Goal: Obtain resource: Download file/media

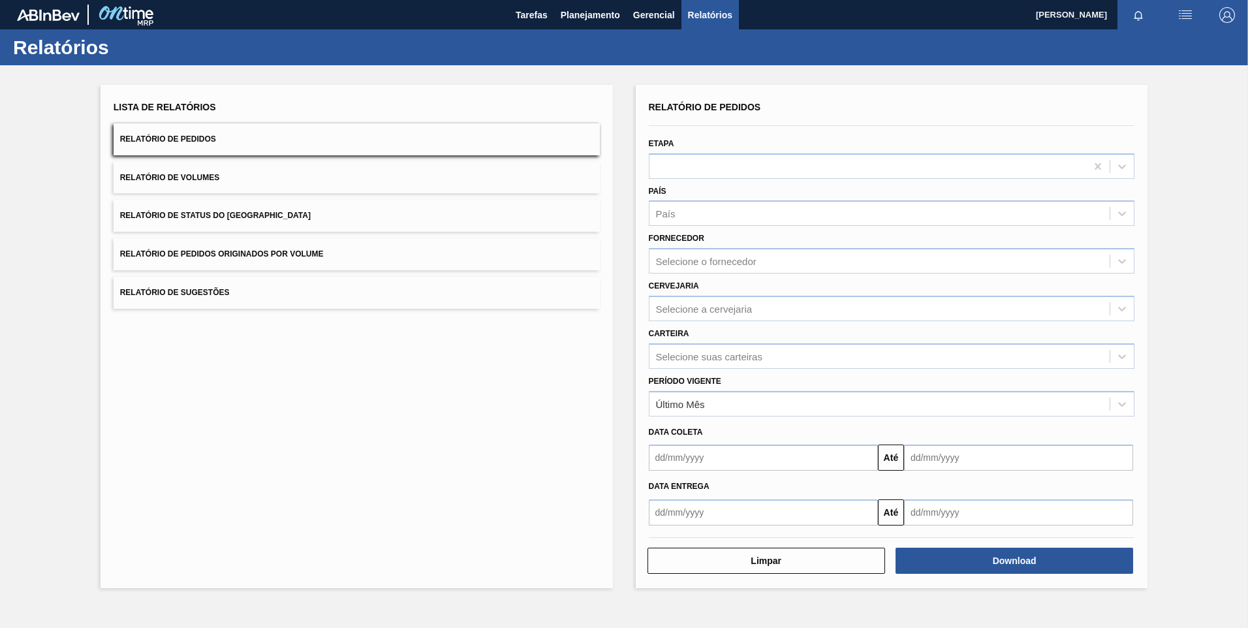
click at [706, 227] on div "Fornecedor Selecione o fornecedor" at bounding box center [892, 250] width 497 height 48
click at [710, 218] on div "País" at bounding box center [880, 213] width 461 height 19
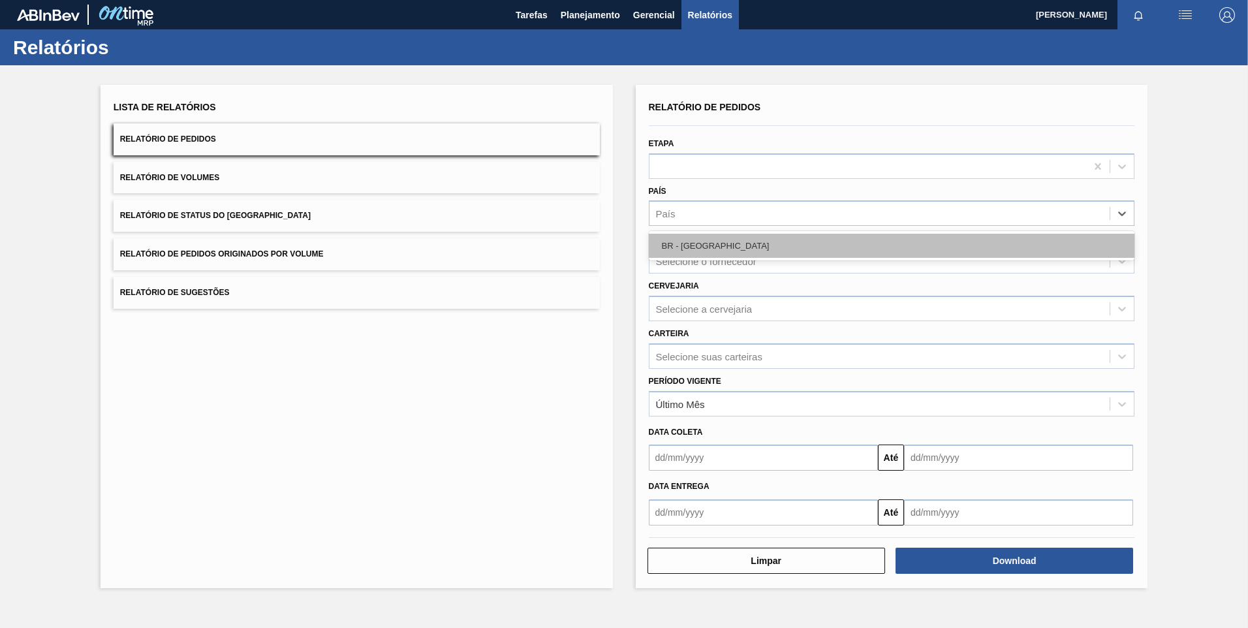
click at [694, 246] on div "BR - [GEOGRAPHIC_DATA]" at bounding box center [892, 246] width 486 height 24
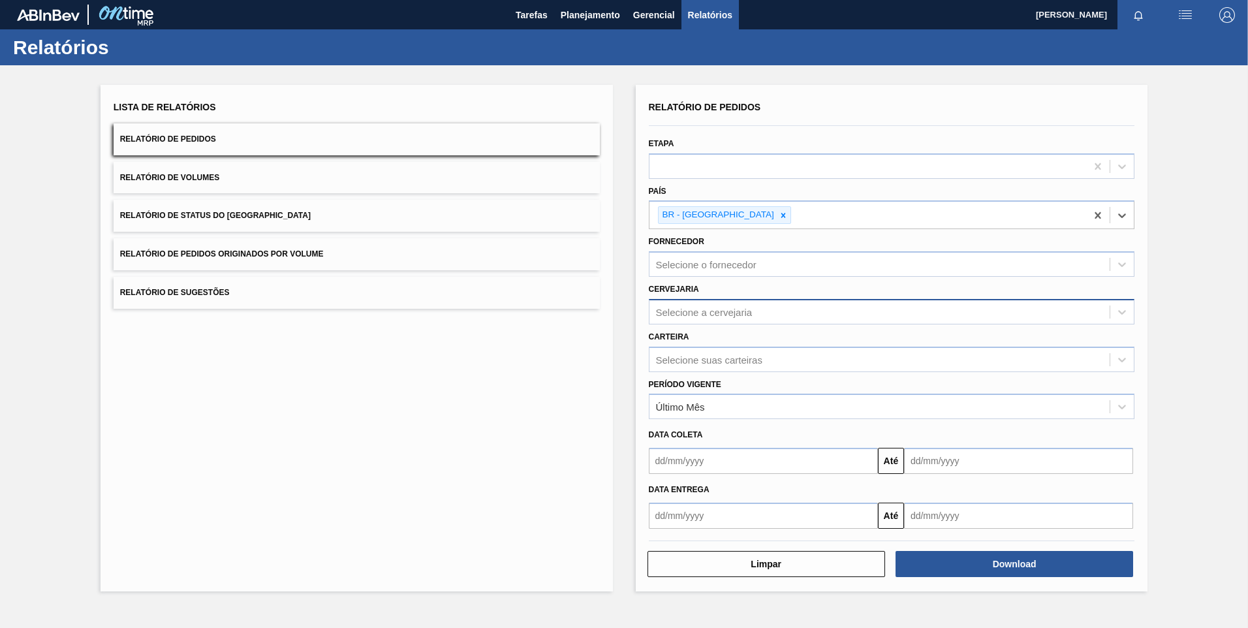
click at [715, 309] on div "Selecione a cervejaria" at bounding box center [704, 311] width 97 height 11
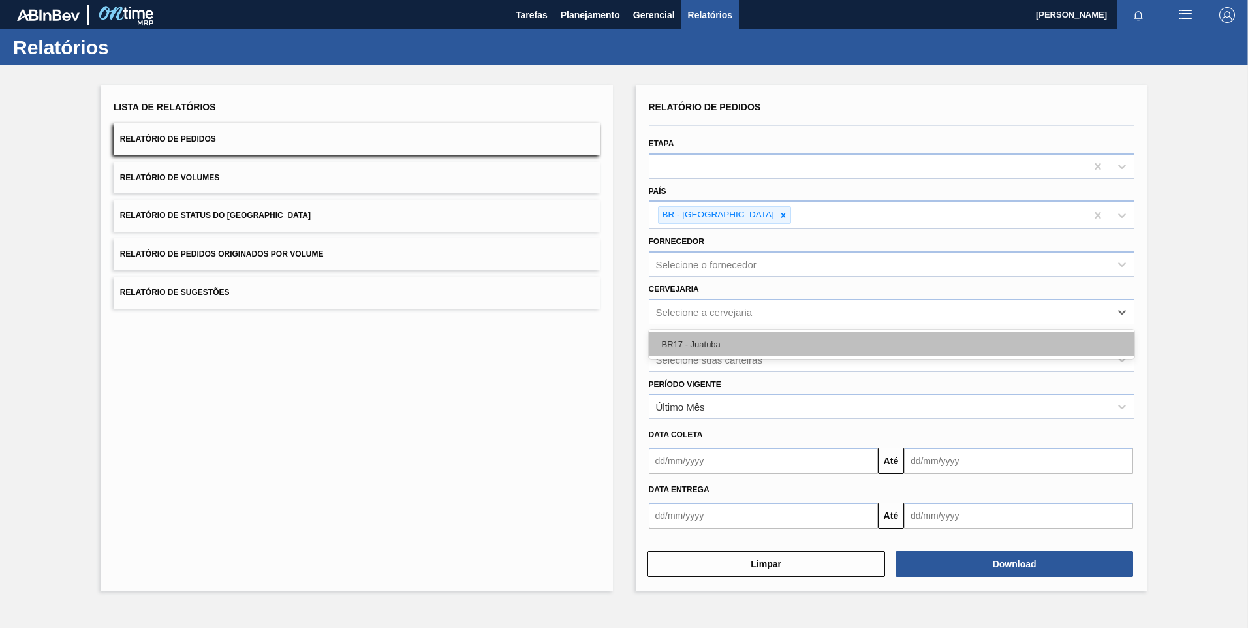
click at [713, 341] on div "BR17 - Juatuba" at bounding box center [892, 344] width 486 height 24
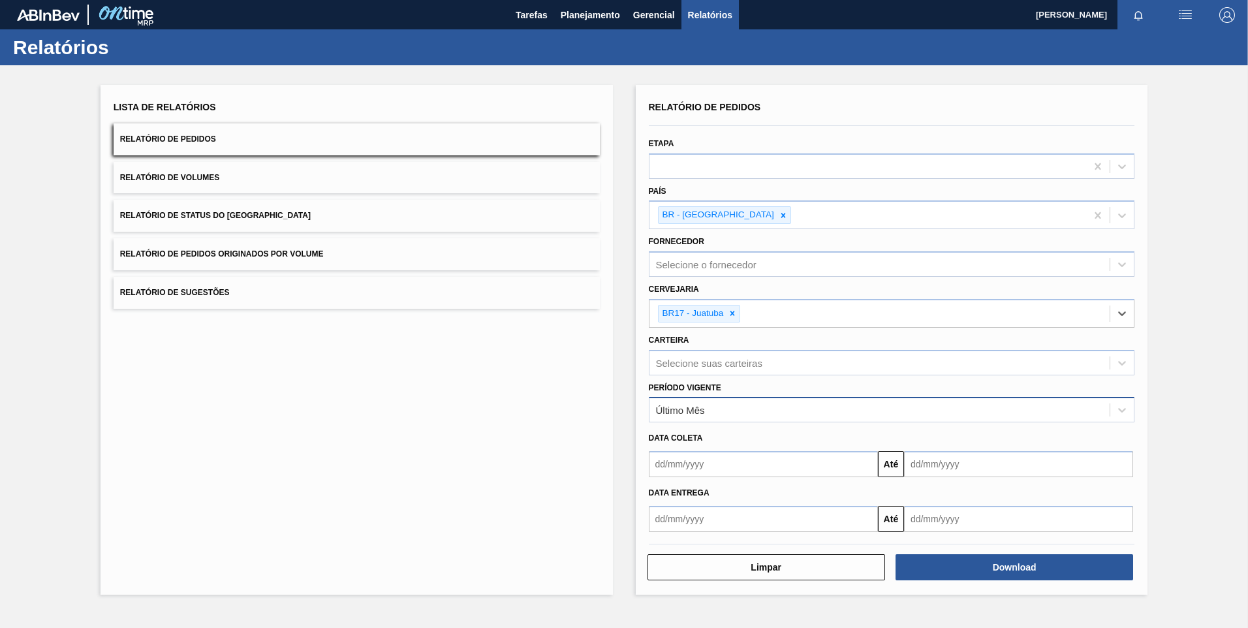
click at [765, 409] on div "Último Mês" at bounding box center [880, 410] width 461 height 19
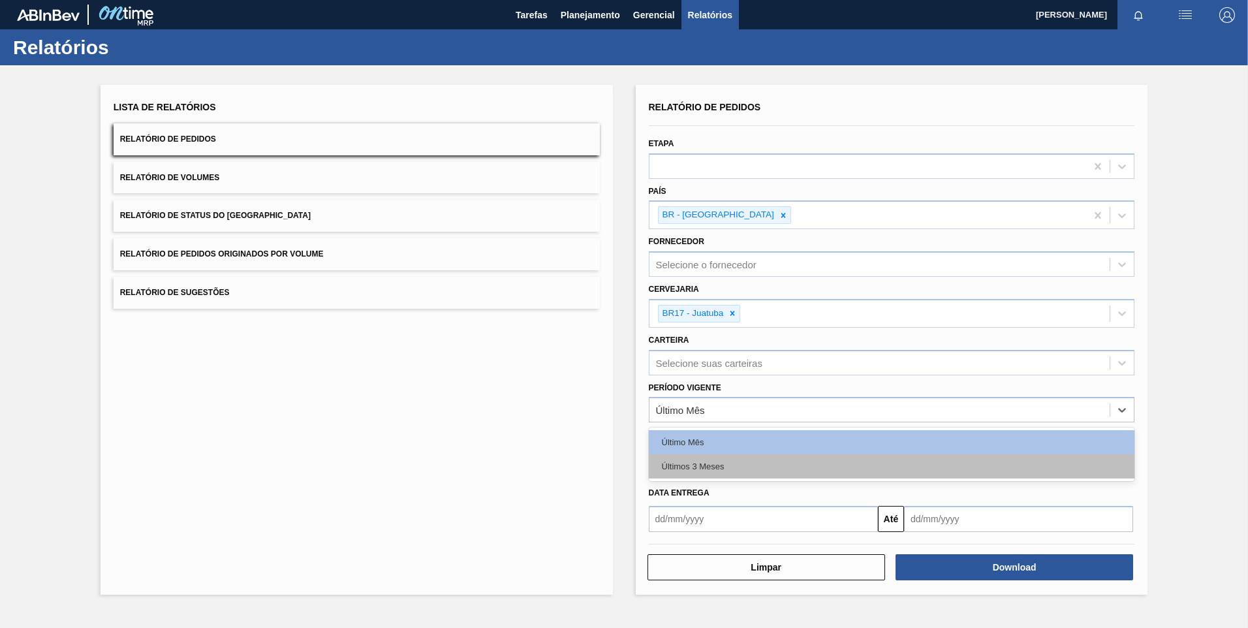
click at [737, 460] on div "Últimos 3 Meses" at bounding box center [892, 466] width 486 height 24
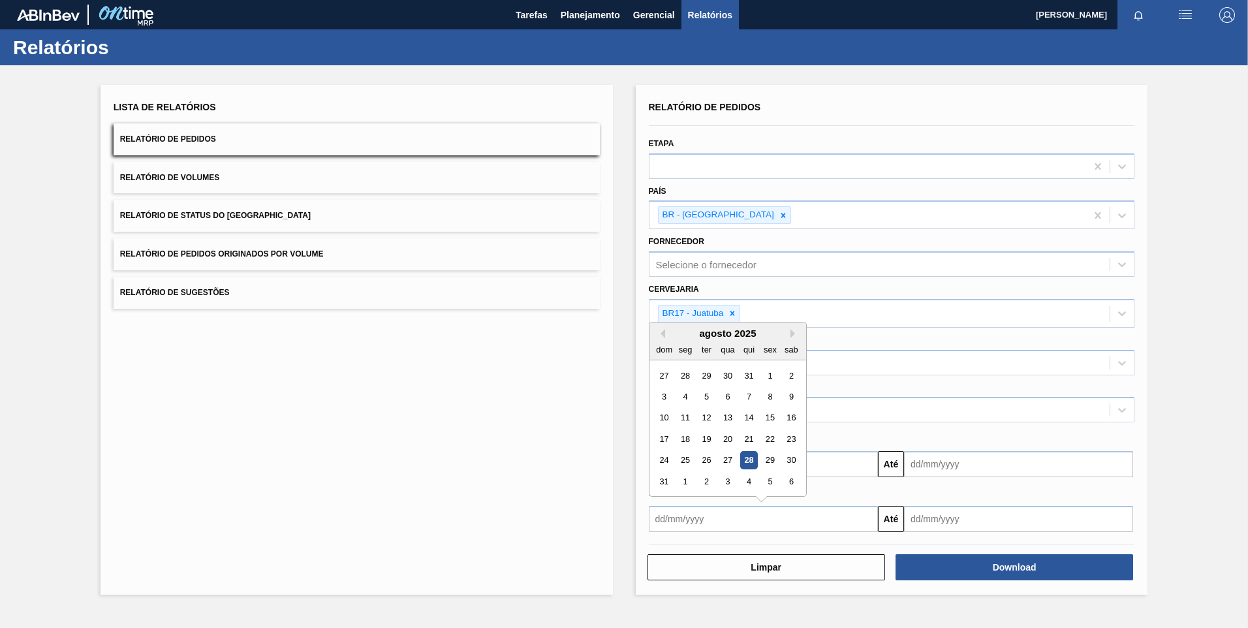
click at [832, 517] on input "text" at bounding box center [763, 519] width 229 height 26
click at [665, 335] on button "Previous Month" at bounding box center [660, 333] width 9 height 9
click at [705, 373] on div "1" at bounding box center [706, 375] width 18 height 18
type input "[DATE]"
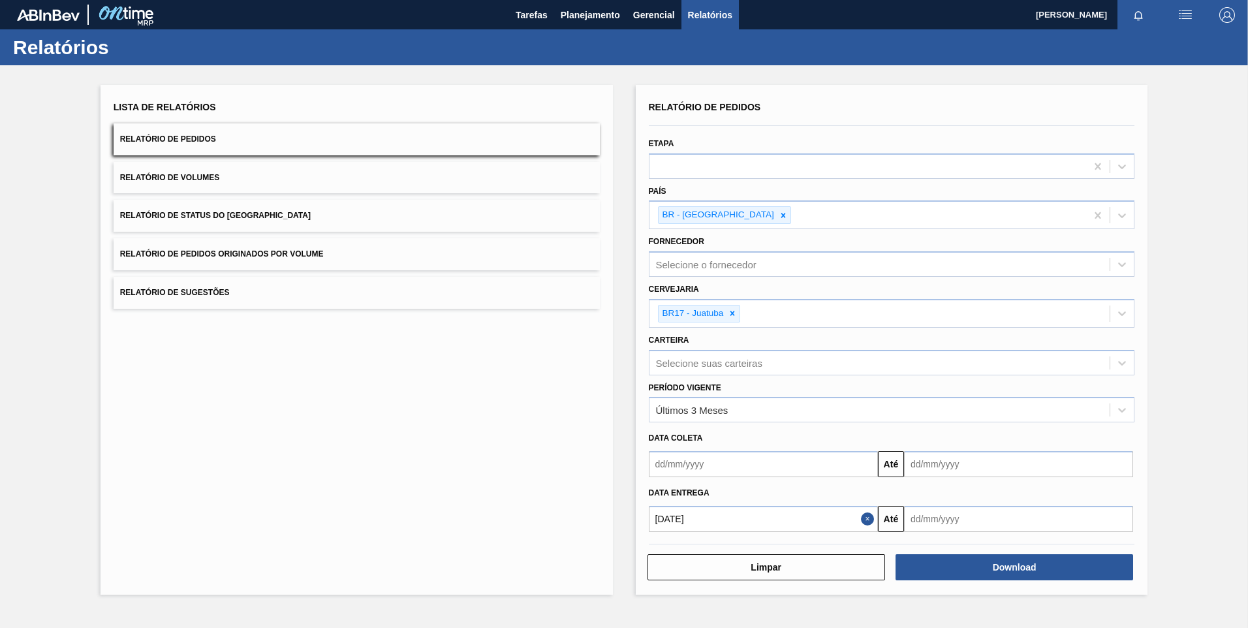
click at [1000, 518] on input "text" at bounding box center [1018, 519] width 229 height 26
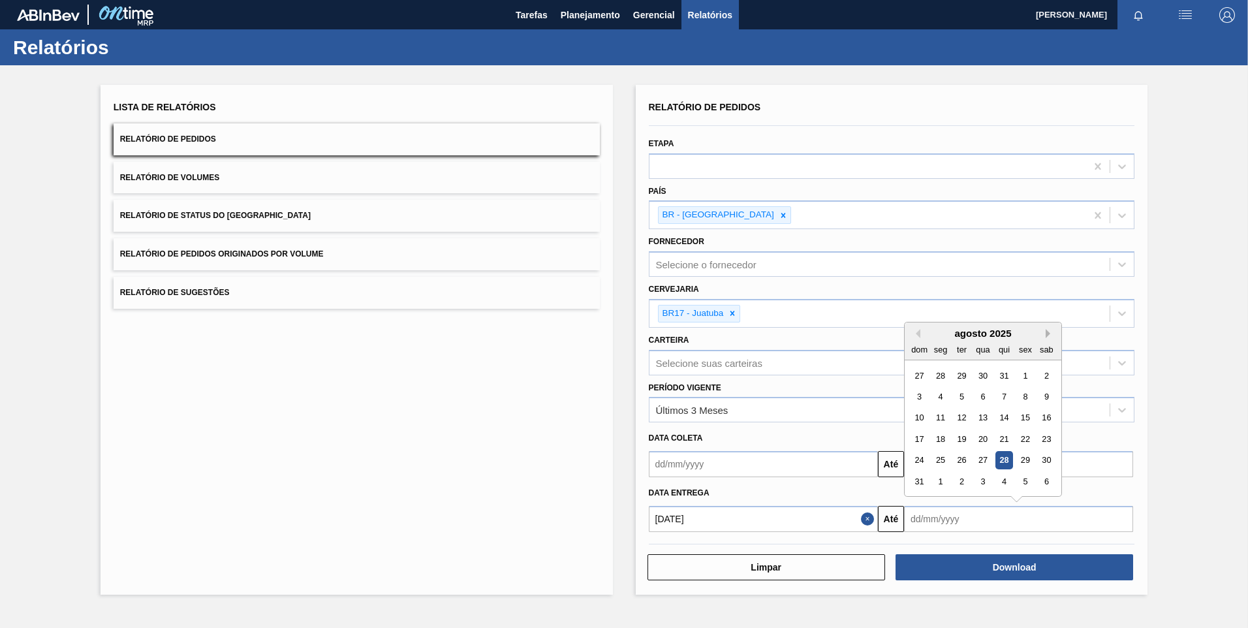
click at [1047, 332] on button "Next Month" at bounding box center [1050, 333] width 9 height 9
click at [1057, 461] on div "26 27 28 29 30 31 1" at bounding box center [983, 460] width 148 height 21
click at [1048, 460] on div "1" at bounding box center [1047, 460] width 18 height 18
type input "[DATE]"
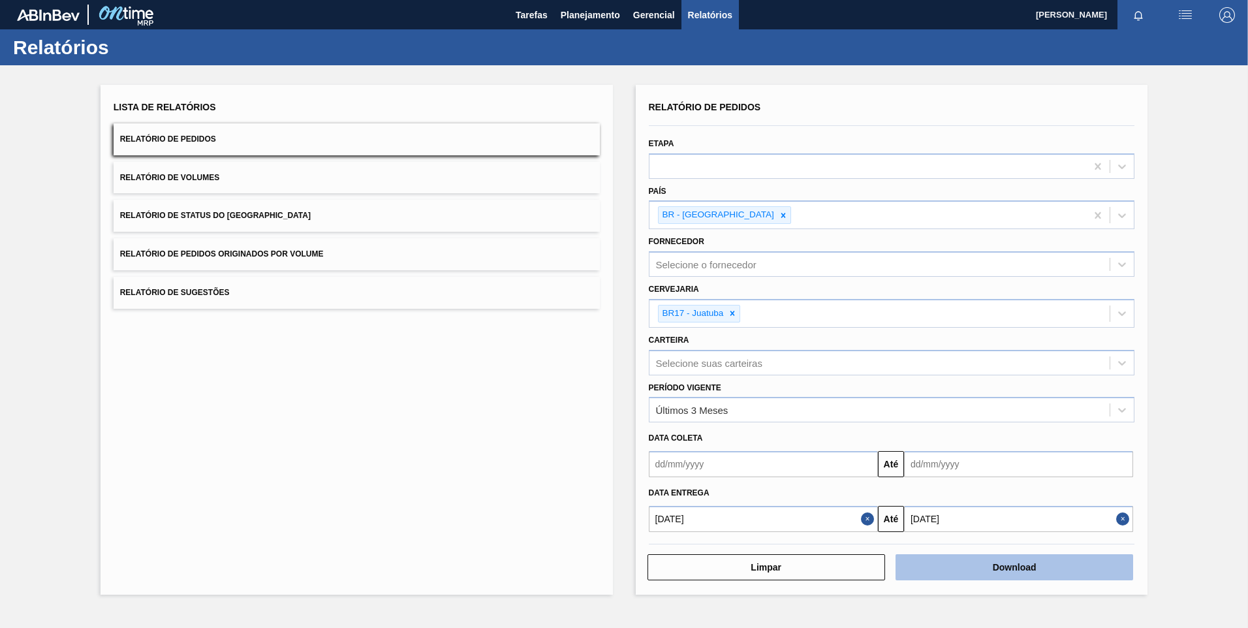
click at [1025, 562] on button "Download" at bounding box center [1015, 567] width 238 height 26
click at [1022, 572] on button "Download" at bounding box center [1015, 567] width 238 height 26
